Goal: Task Accomplishment & Management: Use online tool/utility

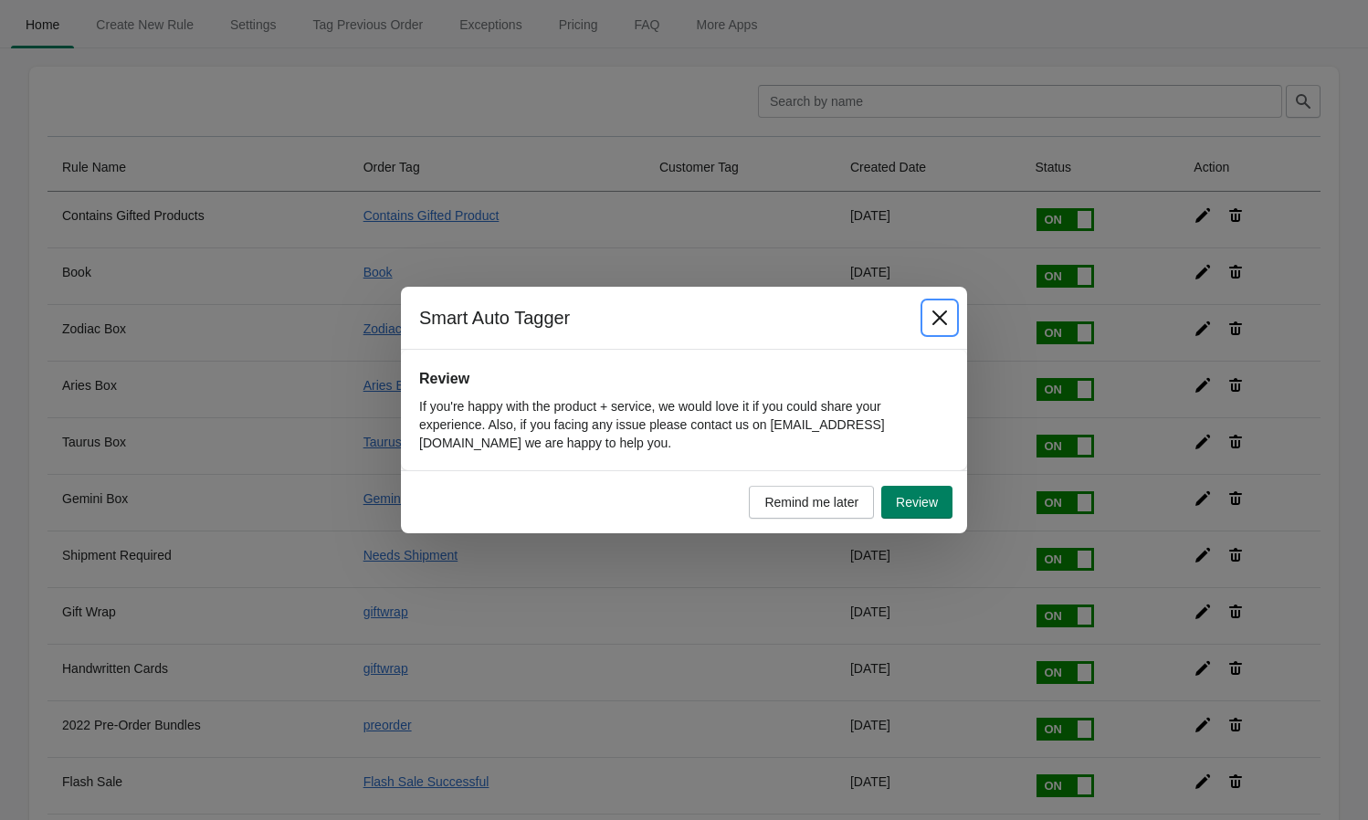
click at [951, 320] on button "Close" at bounding box center [939, 317] width 33 height 33
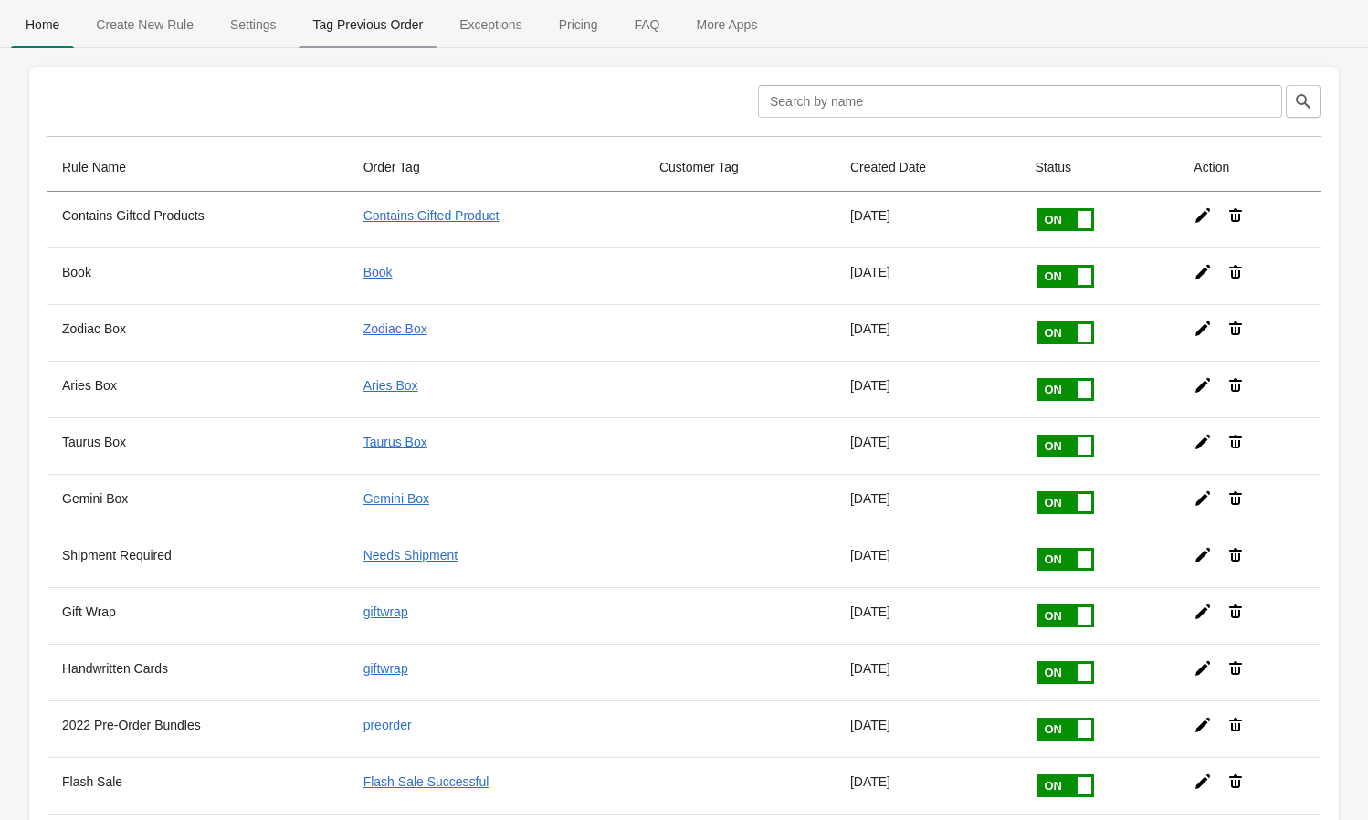
click at [358, 26] on span "Tag Previous Order" at bounding box center [369, 24] width 140 height 33
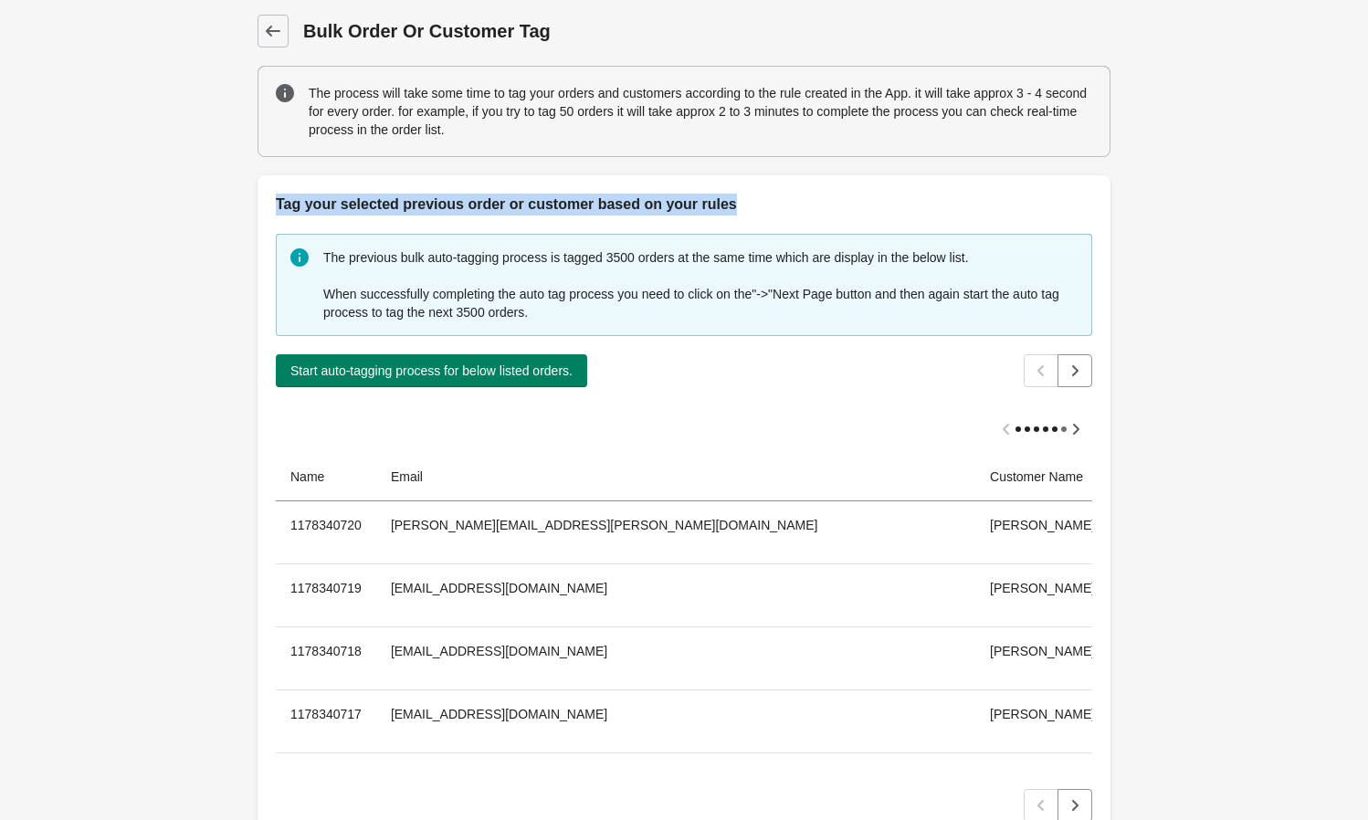
drag, startPoint x: 268, startPoint y: 210, endPoint x: 750, endPoint y: 206, distance: 482.2
click at [750, 206] on div "Tag your selected previous order or customer based on your rules" at bounding box center [684, 195] width 853 height 40
click at [750, 206] on h2 "Tag your selected previous order or customer based on your rules" at bounding box center [684, 205] width 816 height 22
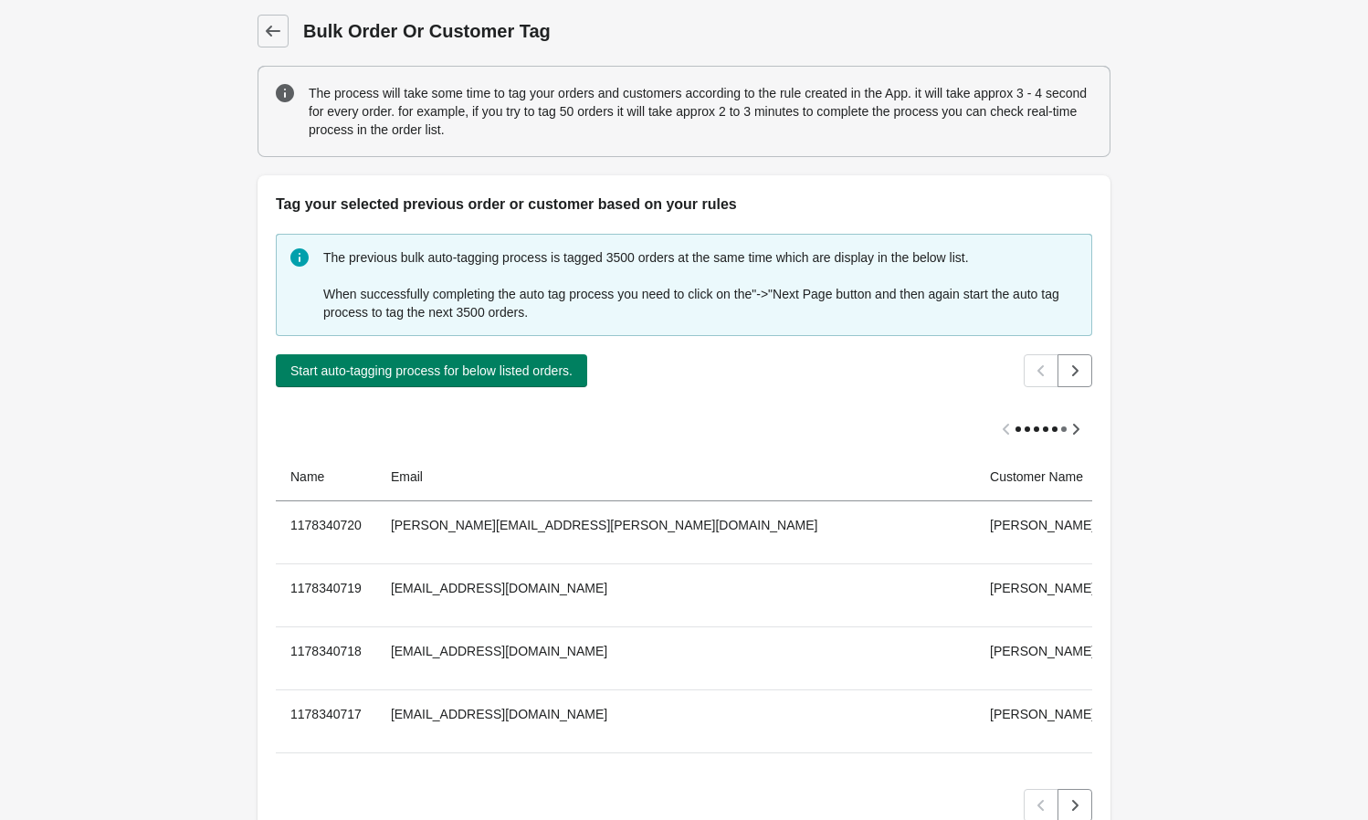
drag, startPoint x: 262, startPoint y: 216, endPoint x: 822, endPoint y: 223, distance: 559.9
click at [822, 223] on div "The previous bulk auto-tagging process is tagged 3500 orders at the same time w…" at bounding box center [684, 528] width 853 height 625
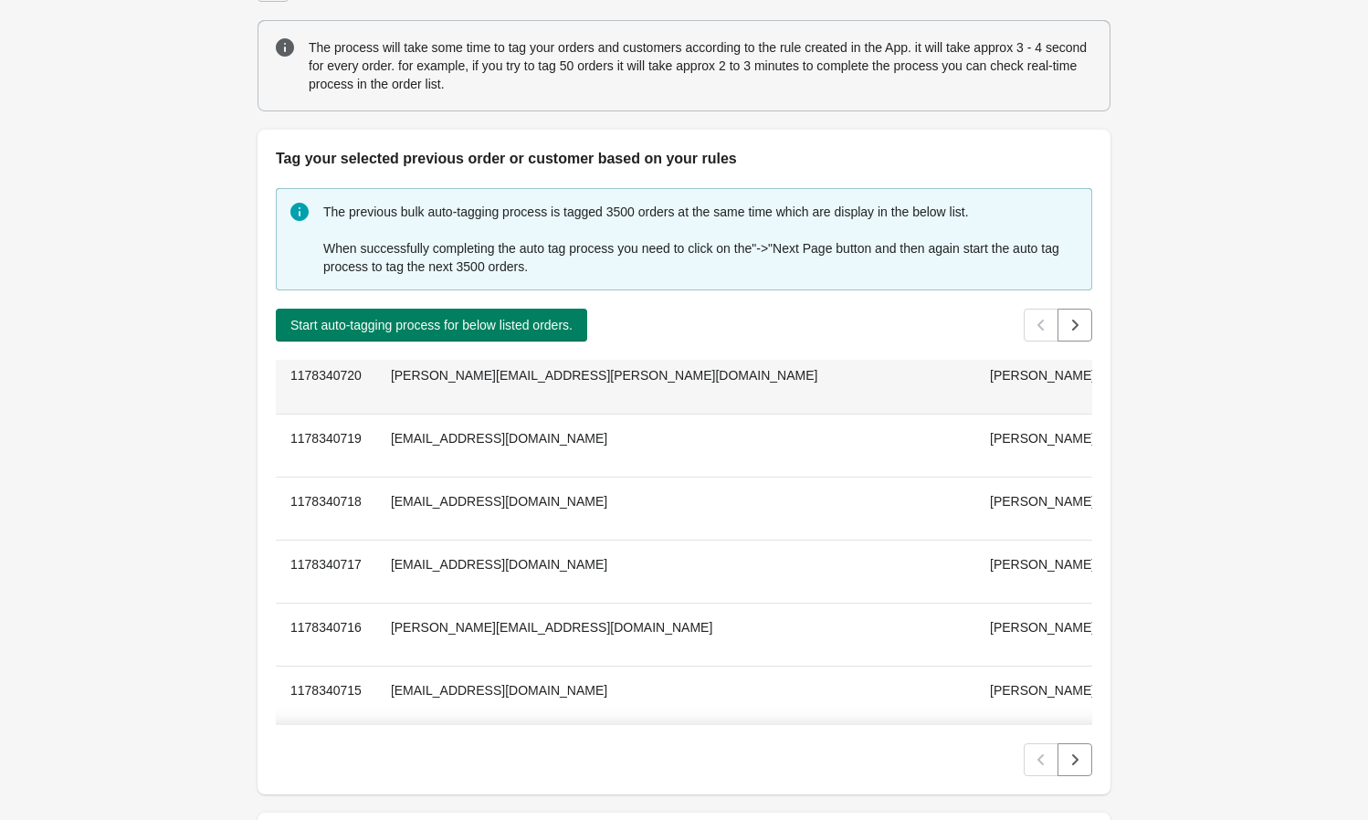
scroll to position [89, 0]
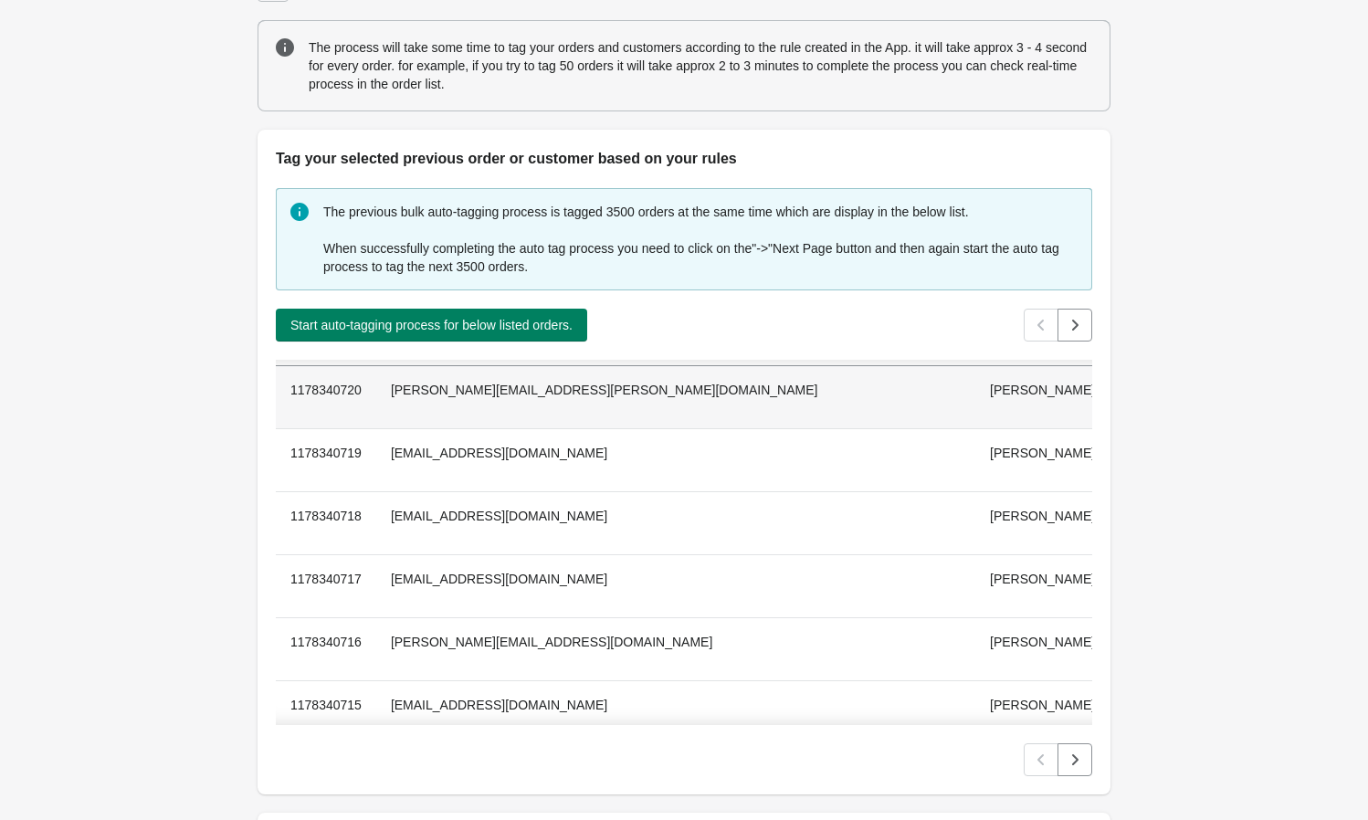
click at [316, 388] on th "1178340720" at bounding box center [326, 397] width 100 height 62
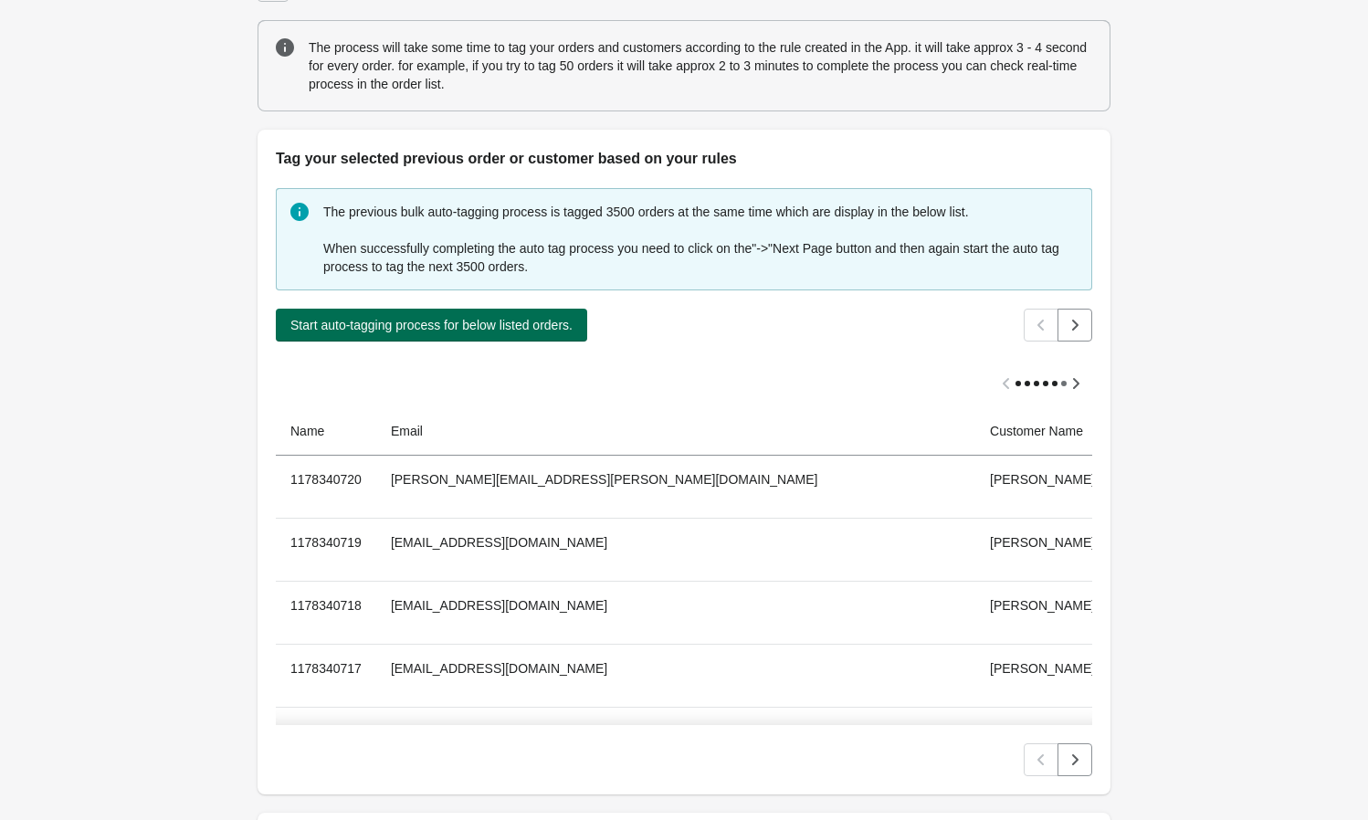
scroll to position [0, 0]
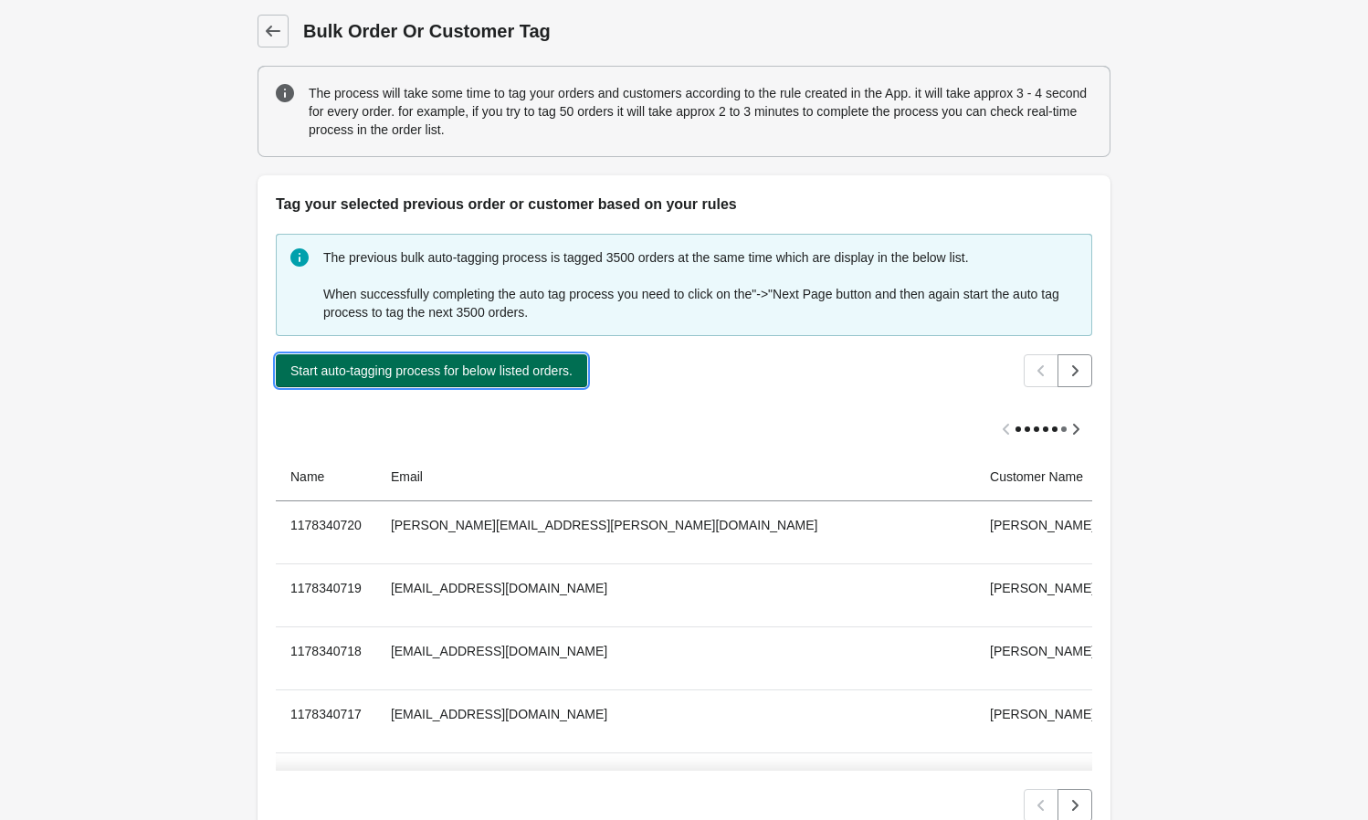
click at [518, 370] on span "Start auto-tagging process for below listed orders." at bounding box center [431, 370] width 282 height 15
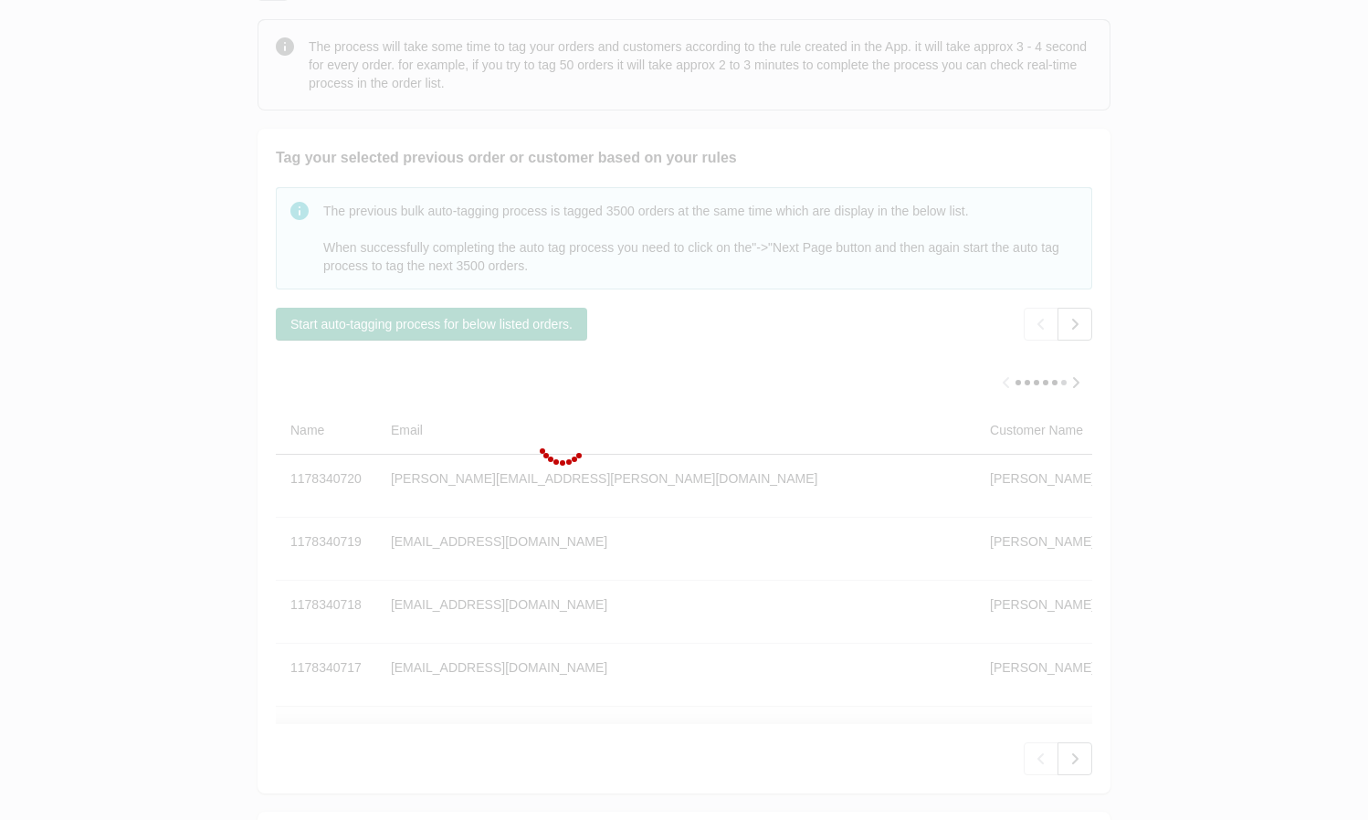
scroll to position [63, 0]
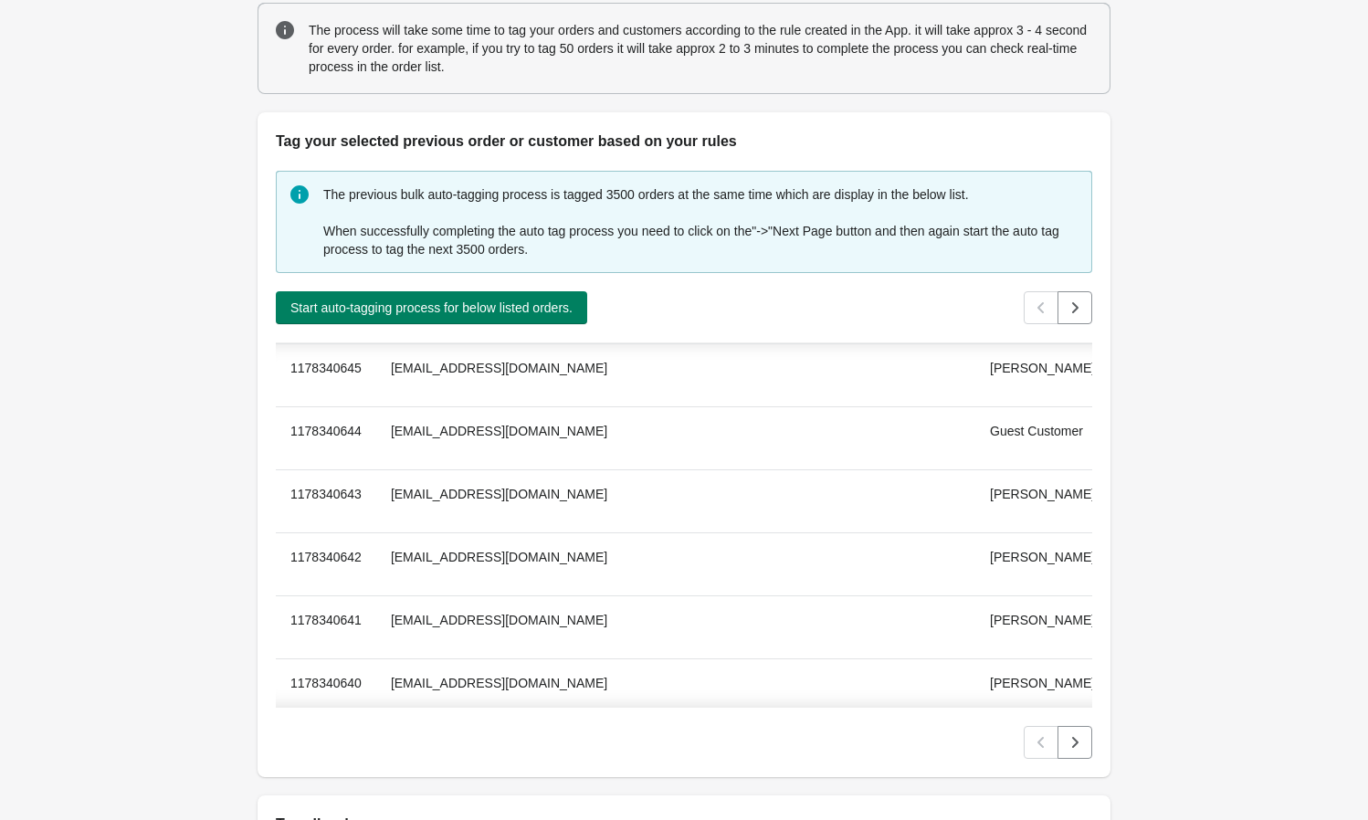
scroll to position [5705, 0]
